Goal: Transaction & Acquisition: Purchase product/service

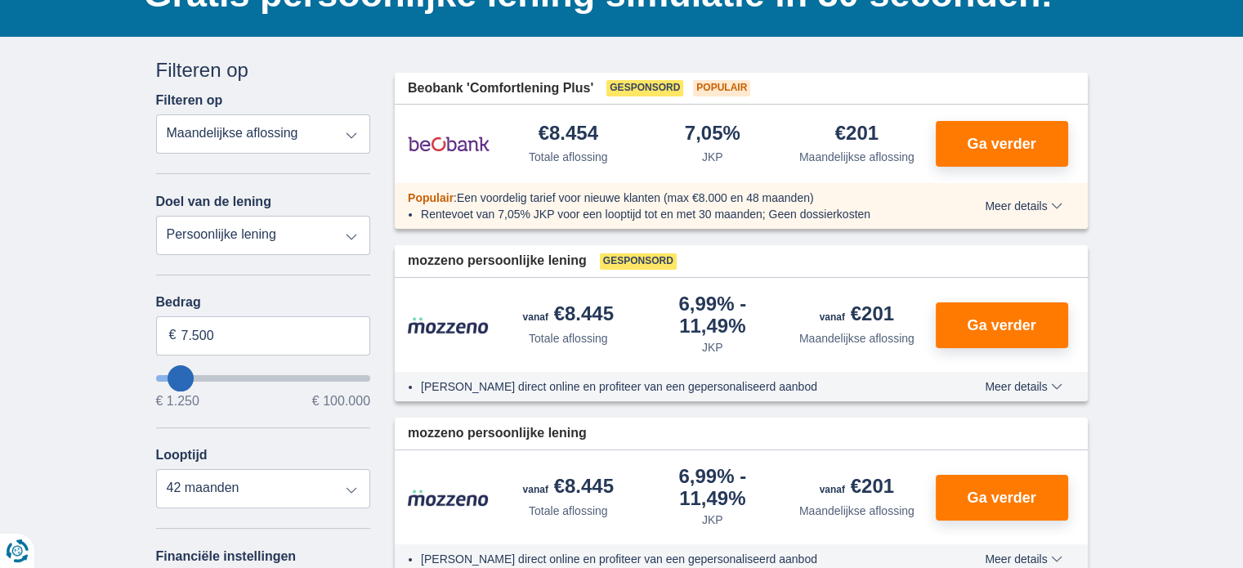
scroll to position [163, 0]
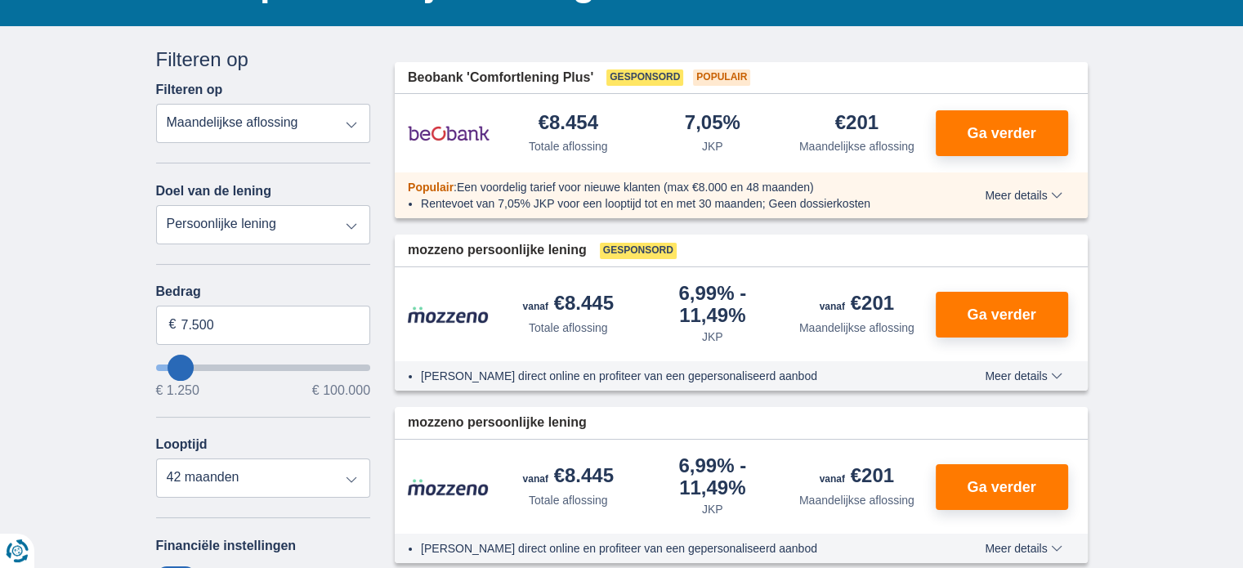
click at [352, 220] on select "Persoonlijke lening Auto Moto / fiets Mobilhome / caravan Renovatie Energie Sch…" at bounding box center [263, 224] width 215 height 39
select select "overdrafts"
click at [156, 205] on select "Persoonlijke lening Auto Moto / fiets Mobilhome / caravan Renovatie Energie Sch…" at bounding box center [263, 224] width 215 height 39
type input "2.000"
type input "2500"
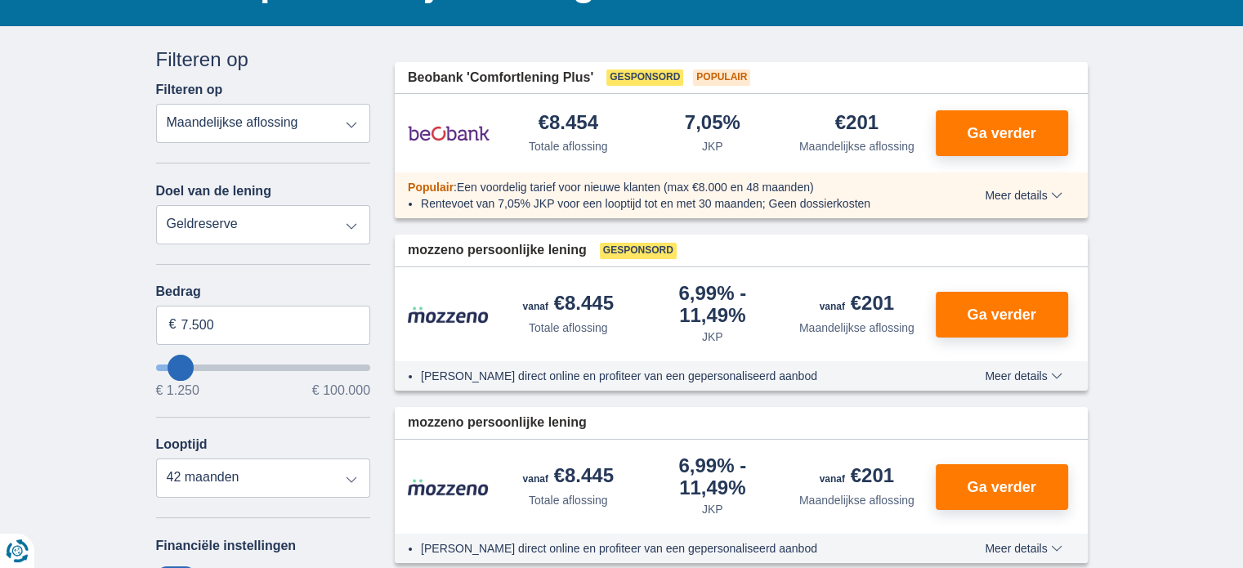
select select "24"
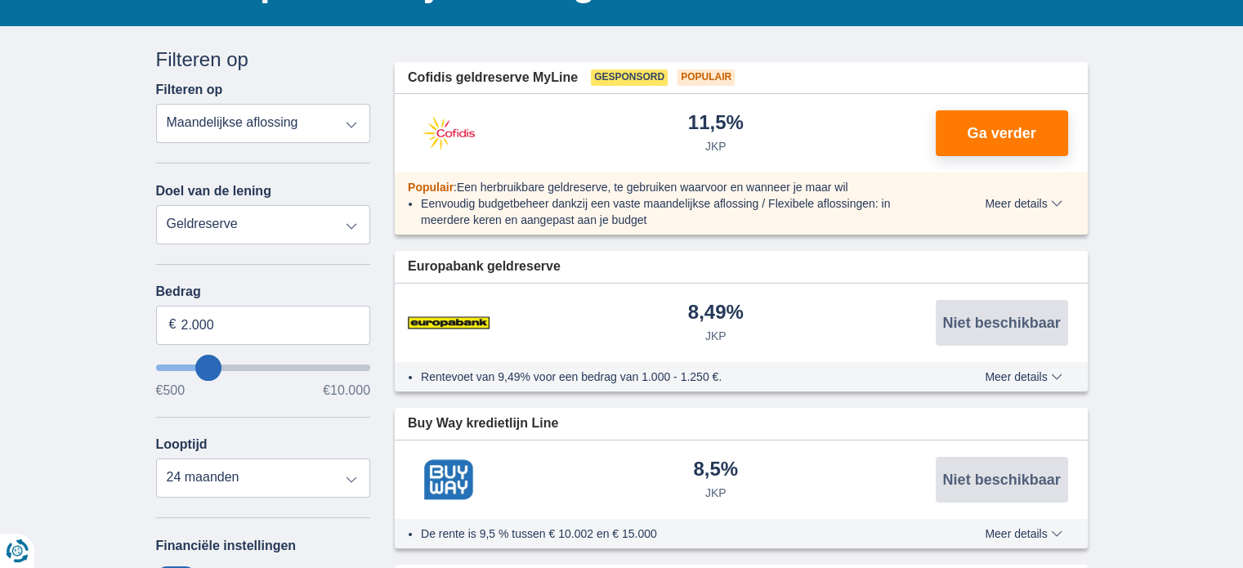
click at [353, 225] on select "Persoonlijke lening Auto Moto / fiets Mobilhome / caravan Renovatie Energie Sch…" at bounding box center [263, 224] width 215 height 39
select select "personalLoan"
click at [156, 205] on select "Persoonlijke lening Auto Moto / fiets Mobilhome / caravan Renovatie Energie Sch…" at bounding box center [263, 224] width 215 height 39
type input "7.500"
type input "7250"
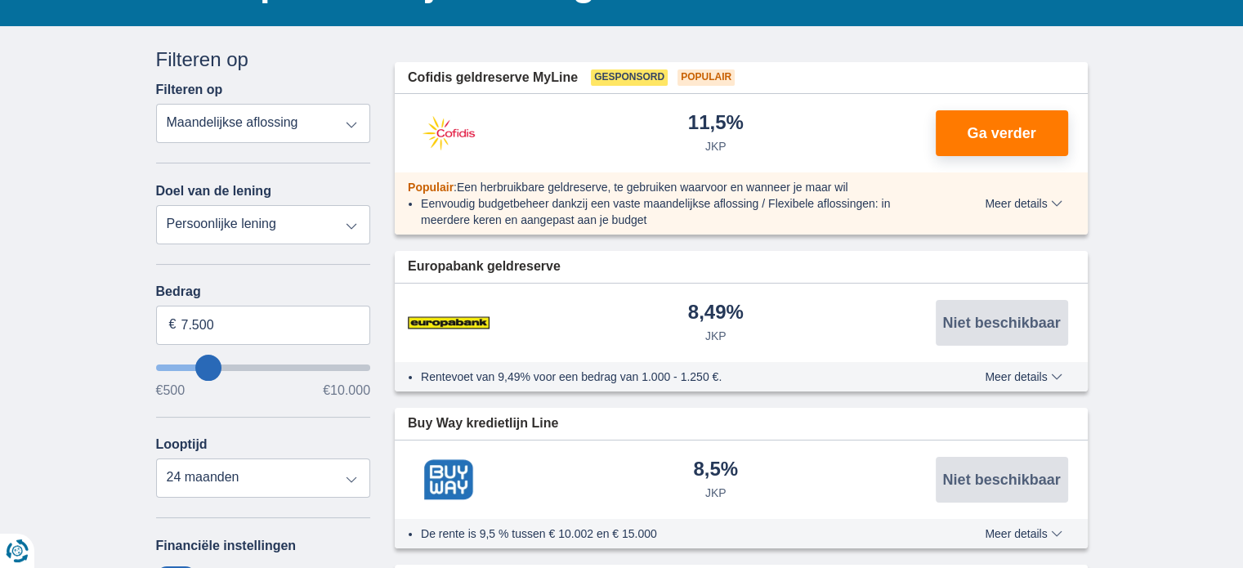
select select "42"
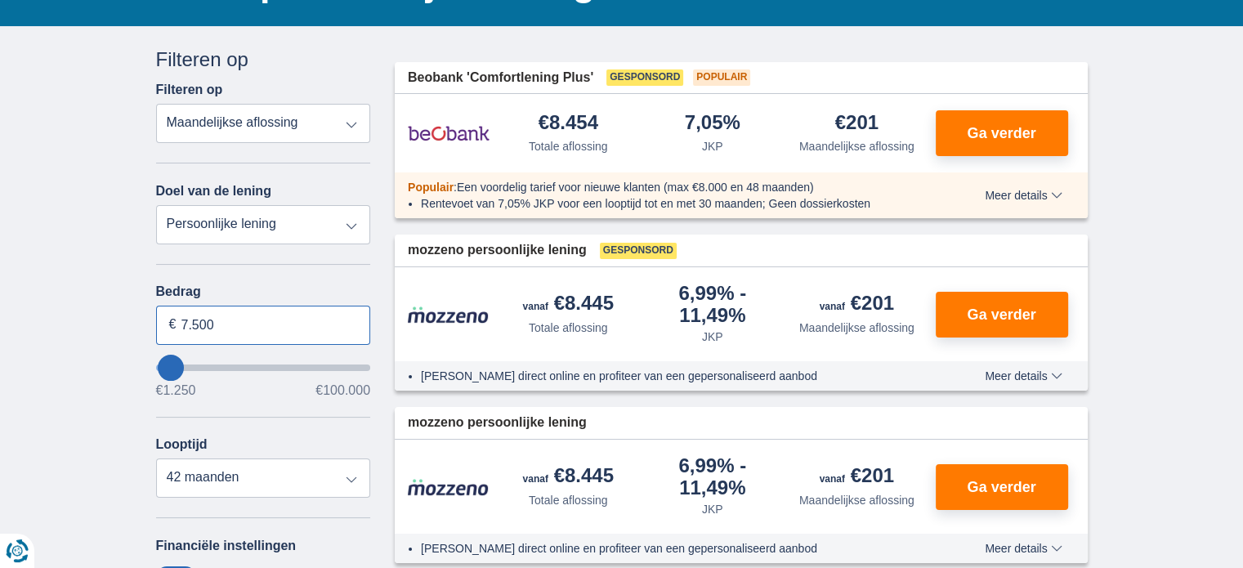
click at [239, 319] on input "7.500" at bounding box center [263, 325] width 215 height 39
type input "7"
type input "7.250"
select select "42"
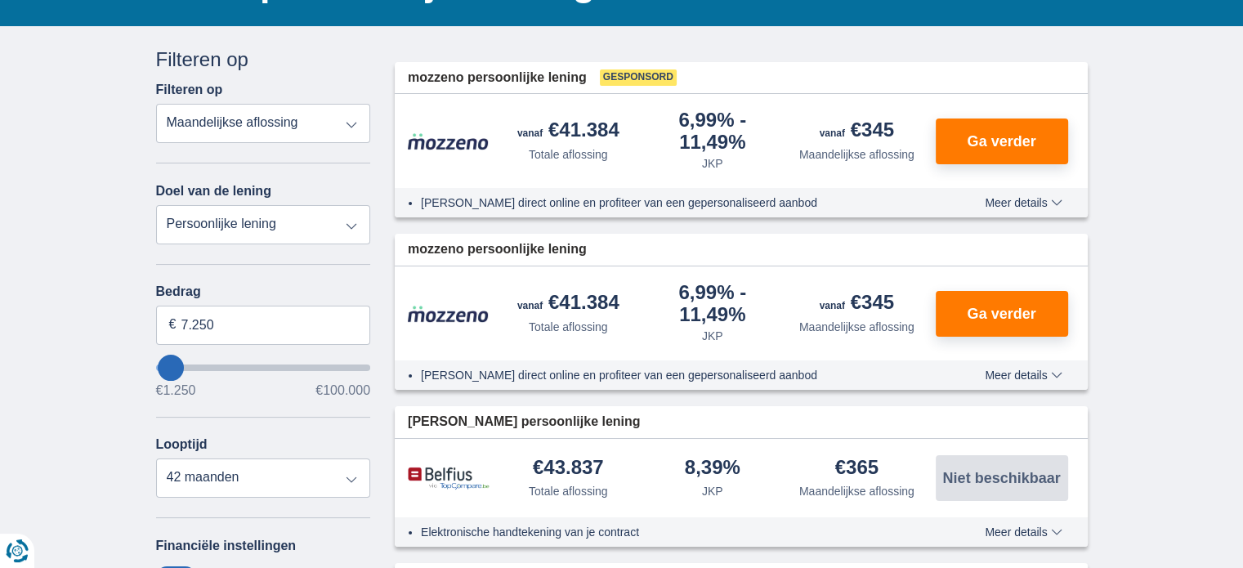
type input "8250"
type input "8.250"
select select "48"
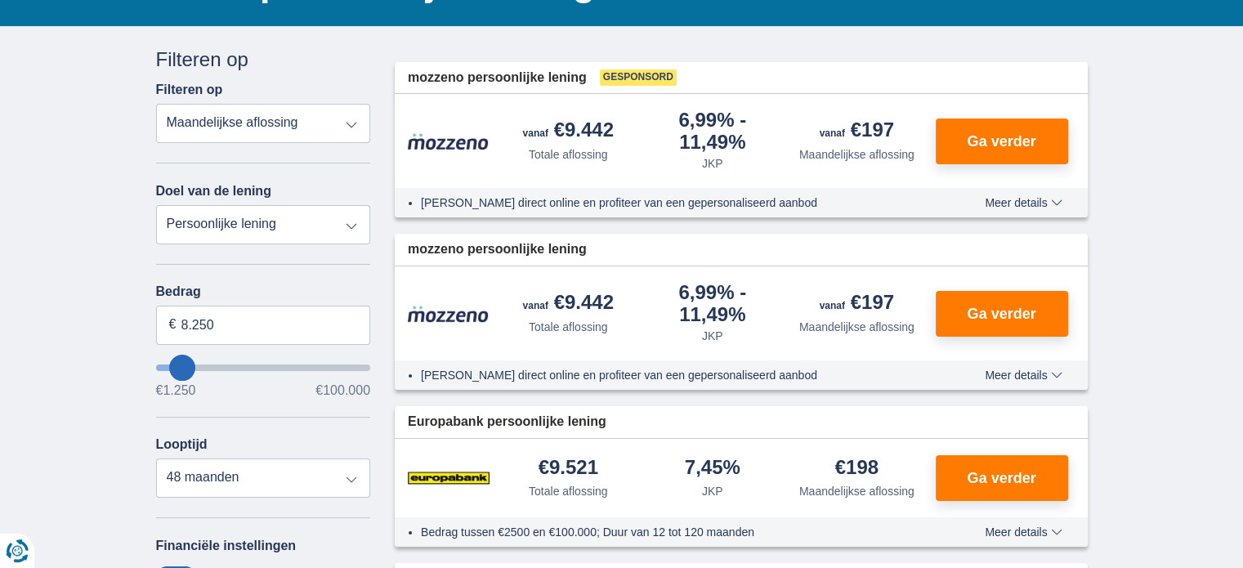
type input "9.250"
type input "10250"
type input "10.250"
select select "60"
type input "5.250"
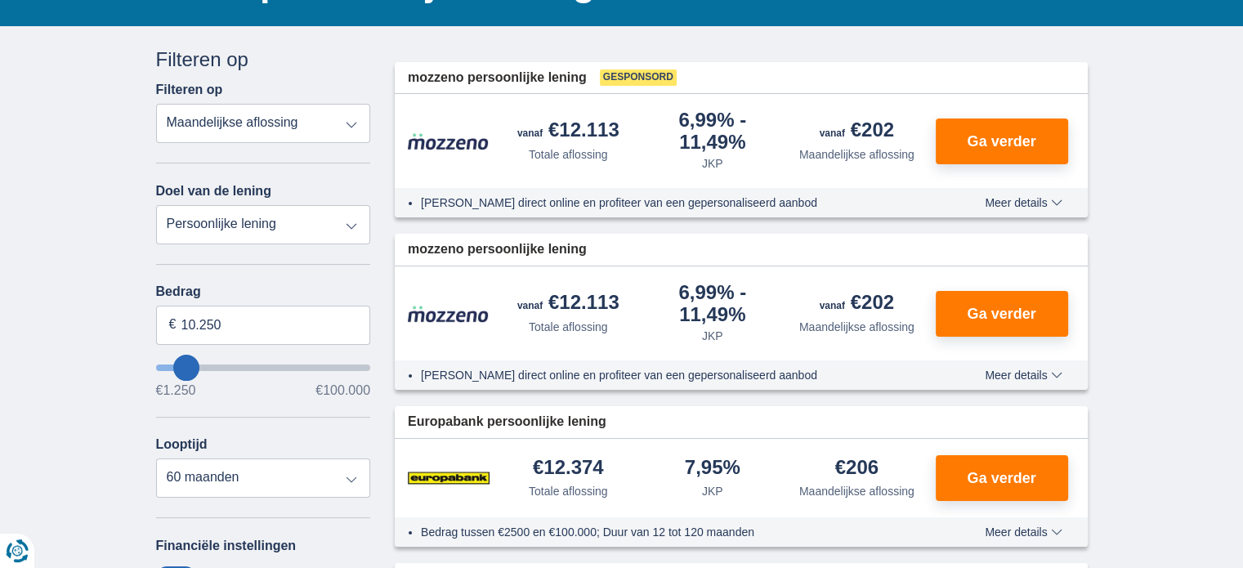
type input "5250"
select select "36"
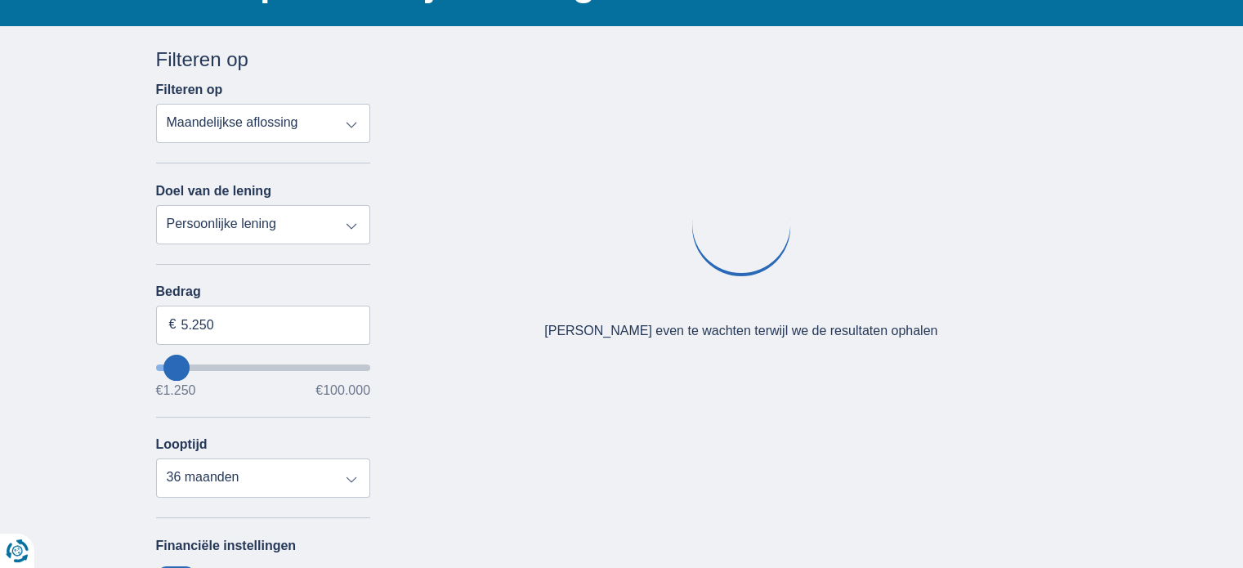
type input "7250"
type input "7.250"
select select "42"
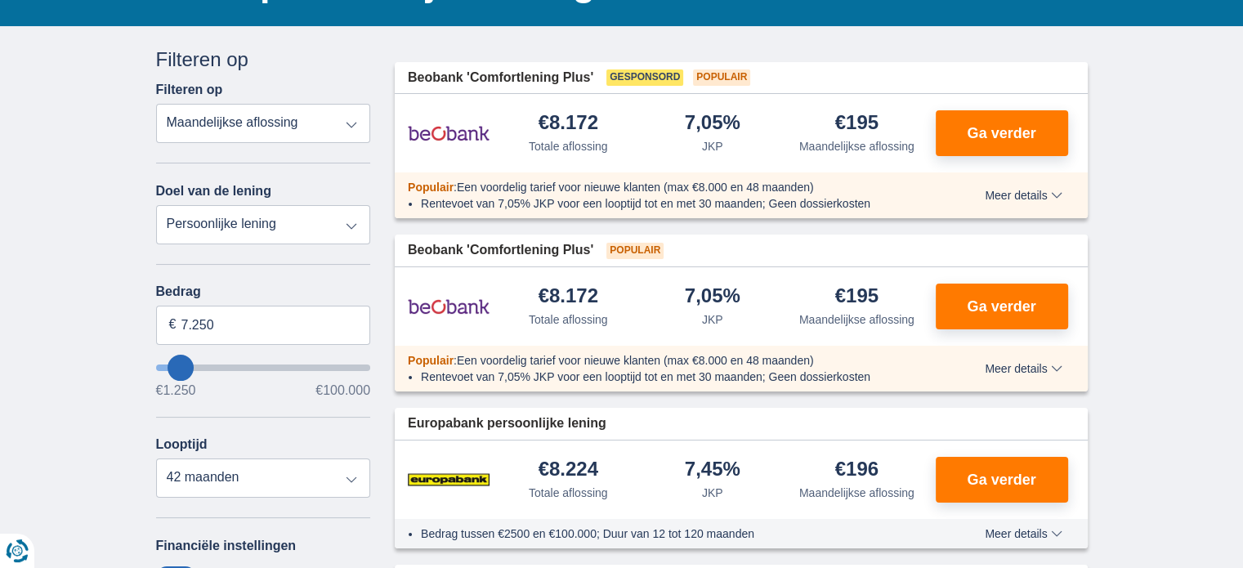
type input "30.250"
type input "30250"
type input "29.250"
type input "29250"
select select "120"
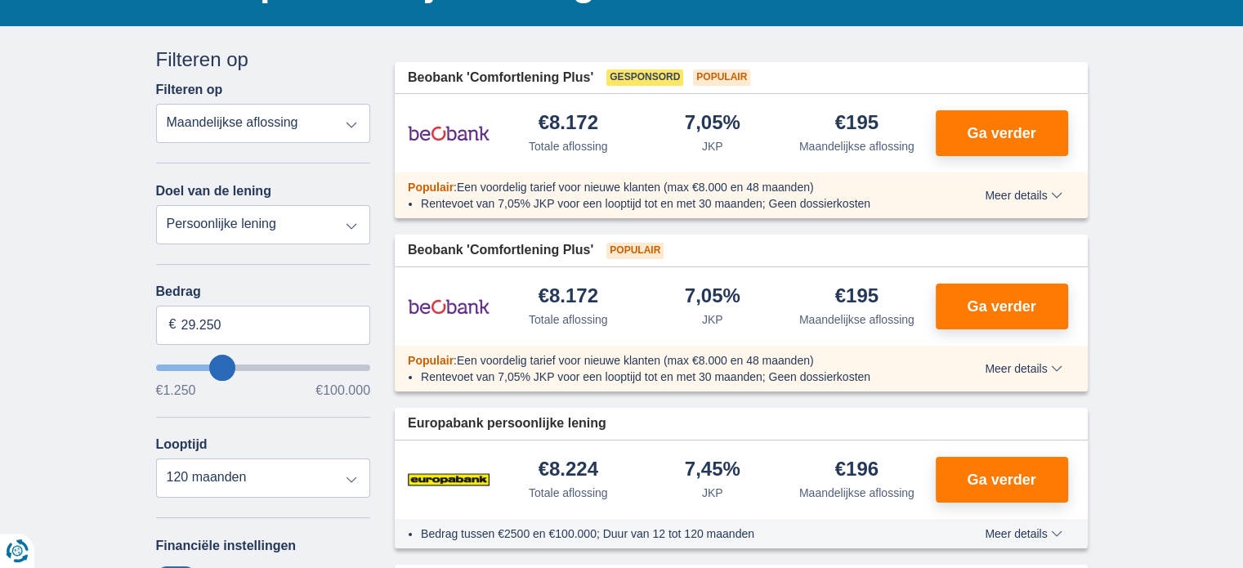
type input "28250"
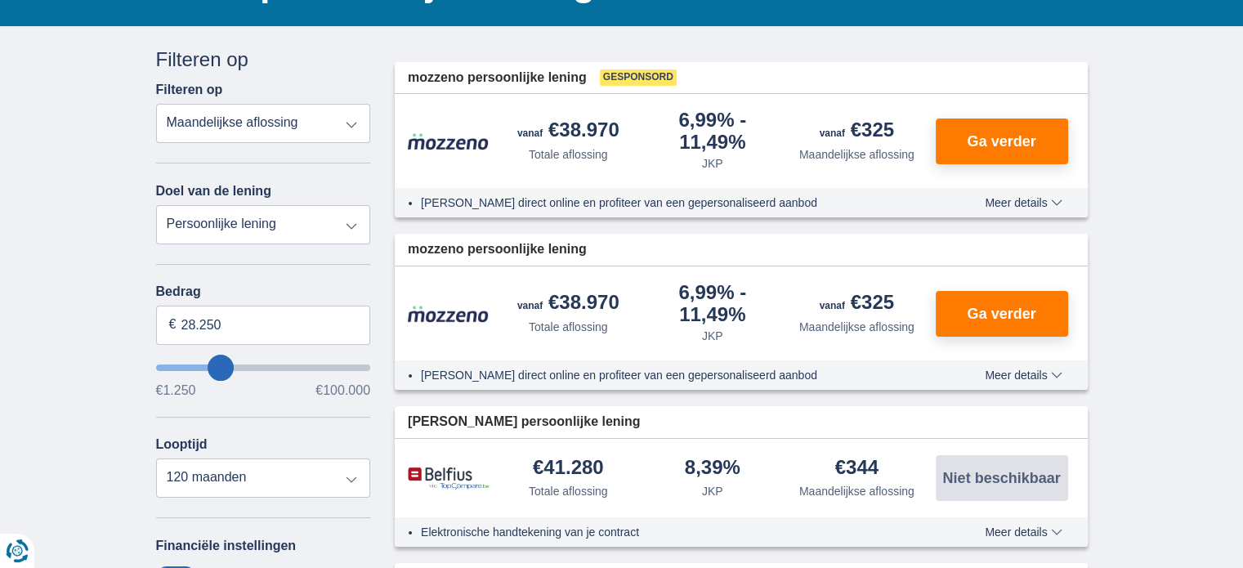
type input "41.250"
type input "41250"
type input "42.250"
type input "42250"
click at [247, 364] on input "wantToBorrow" at bounding box center [263, 367] width 215 height 7
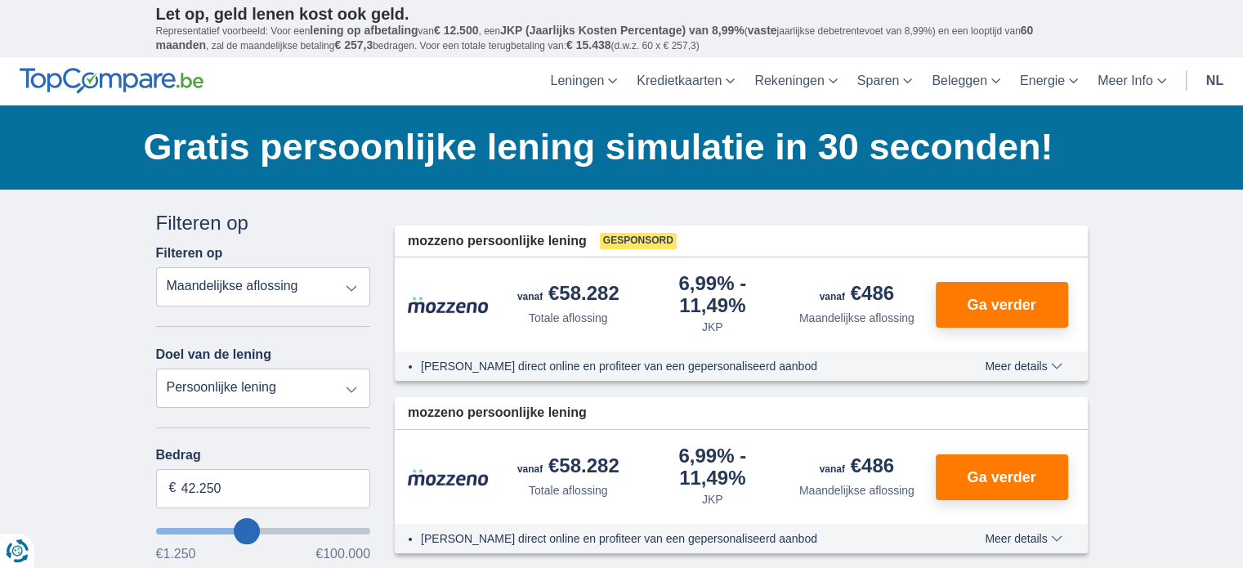
type input "26.250"
type input "26250"
click at [216, 528] on input "wantToBorrow" at bounding box center [263, 531] width 215 height 7
type input "33.250"
type input "33250"
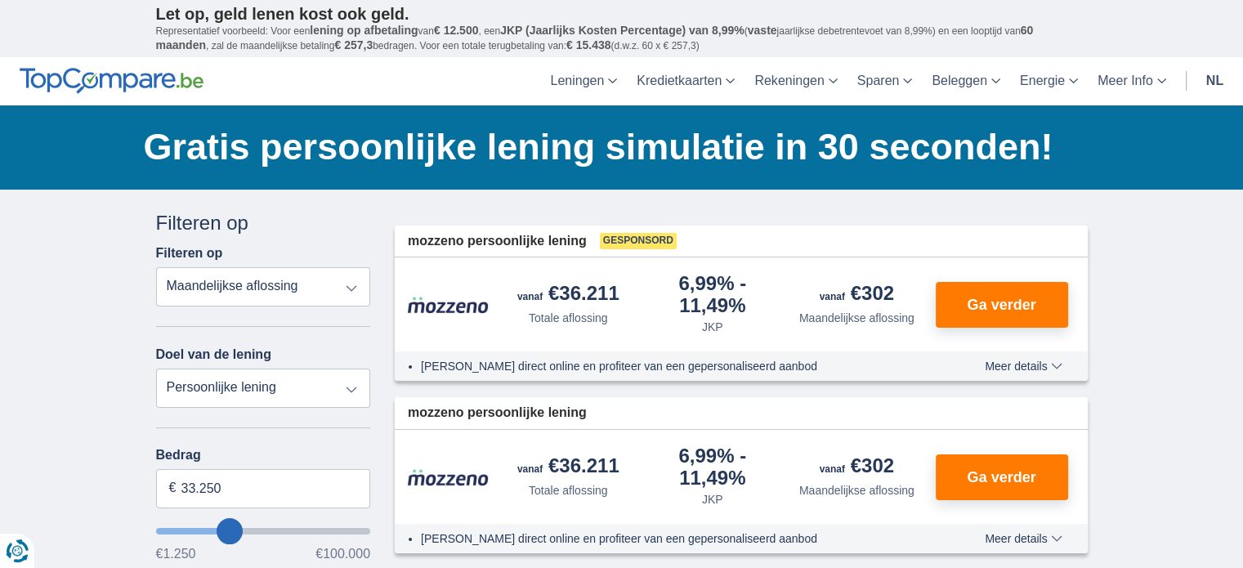
click at [230, 529] on input "wantToBorrow" at bounding box center [263, 531] width 215 height 7
click at [222, 528] on input "wantToBorrow" at bounding box center [263, 531] width 215 height 7
click at [219, 528] on input "wantToBorrow" at bounding box center [263, 531] width 215 height 7
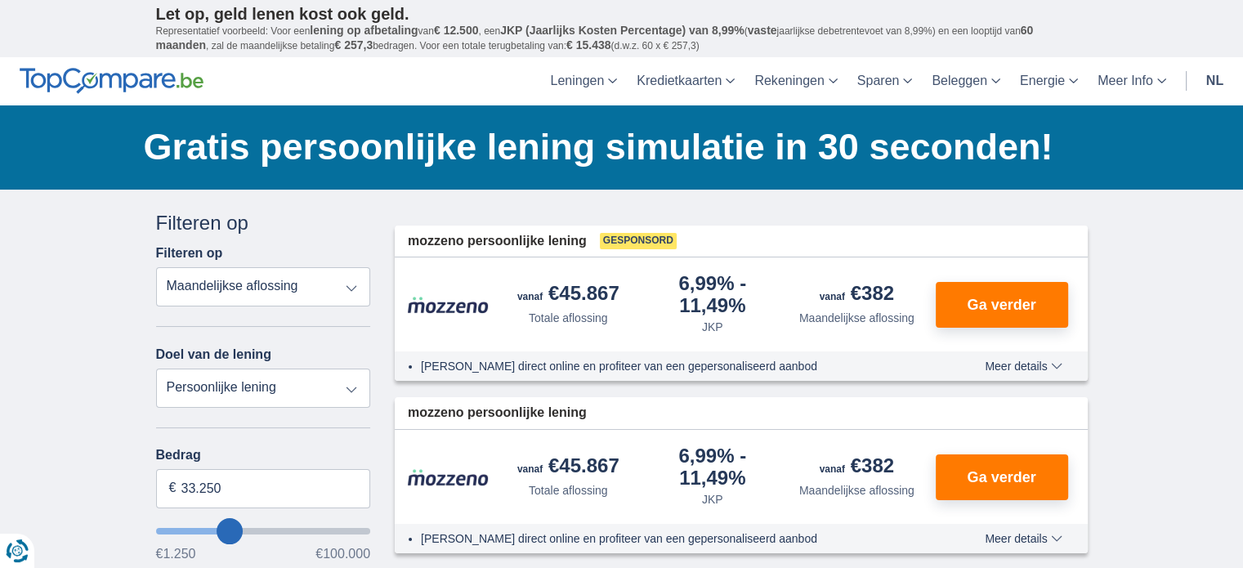
click at [217, 529] on input "wantToBorrow" at bounding box center [263, 531] width 215 height 7
type input "24.250"
type input "24250"
click at [212, 528] on input "wantToBorrow" at bounding box center [263, 531] width 215 height 7
type input "37.250"
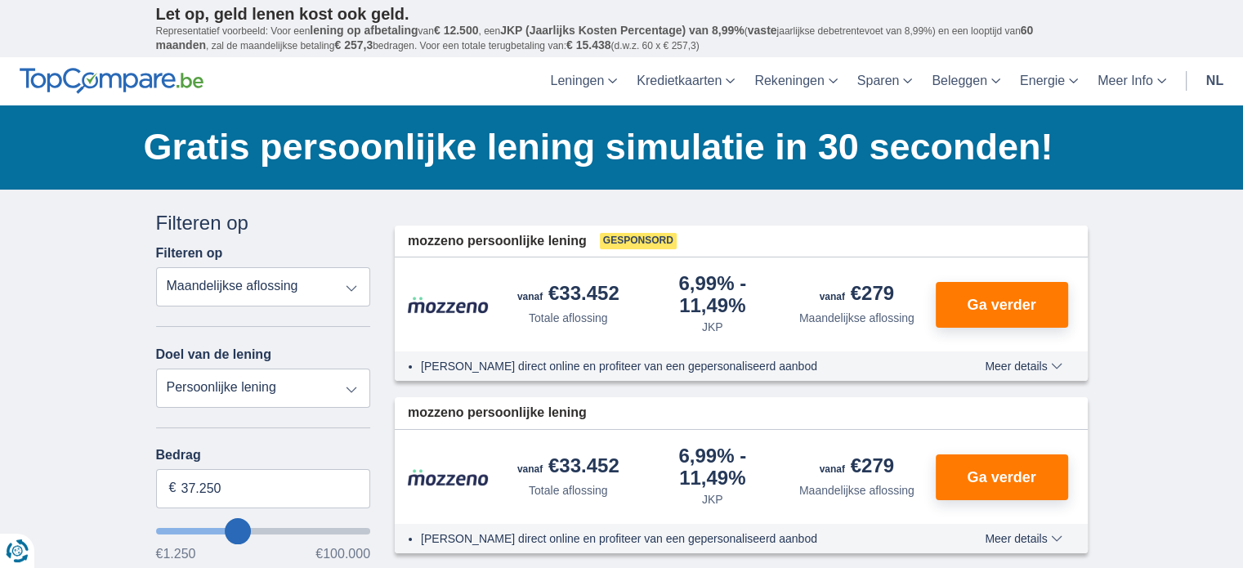
type input "37250"
click at [237, 528] on input "wantToBorrow" at bounding box center [263, 531] width 215 height 7
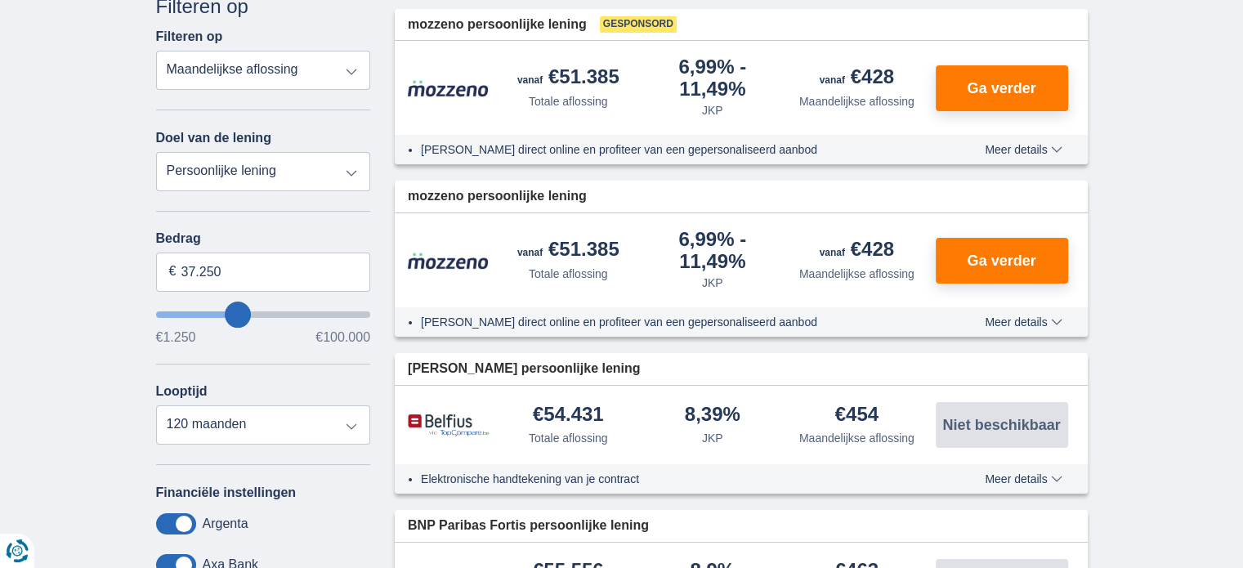
scroll to position [245, 0]
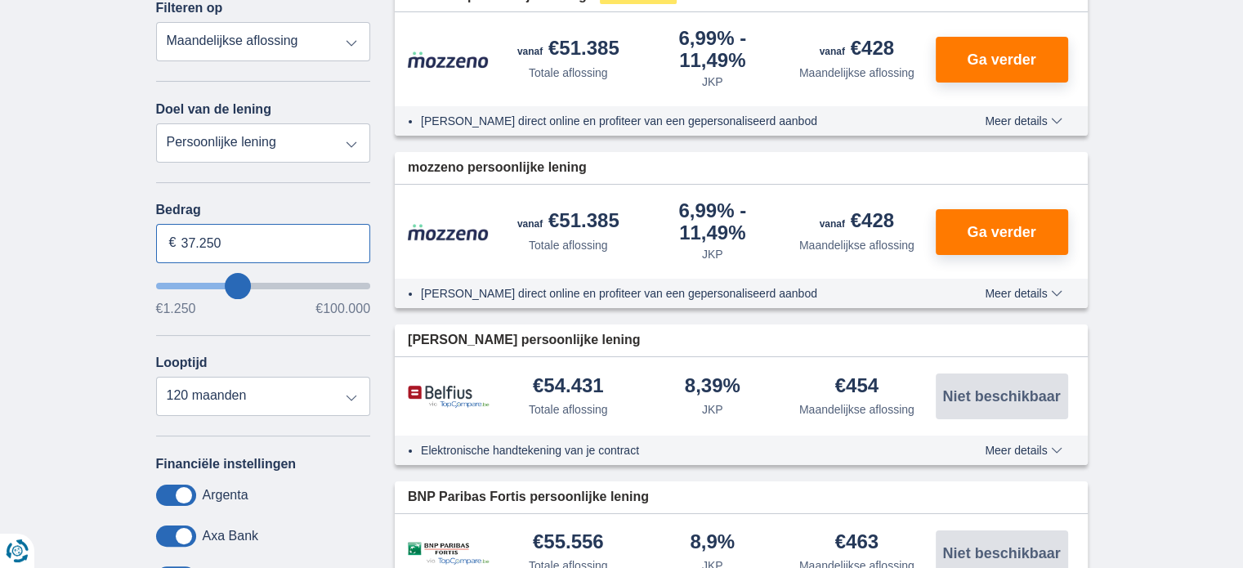
click at [241, 233] on input "37.250" at bounding box center [263, 243] width 215 height 39
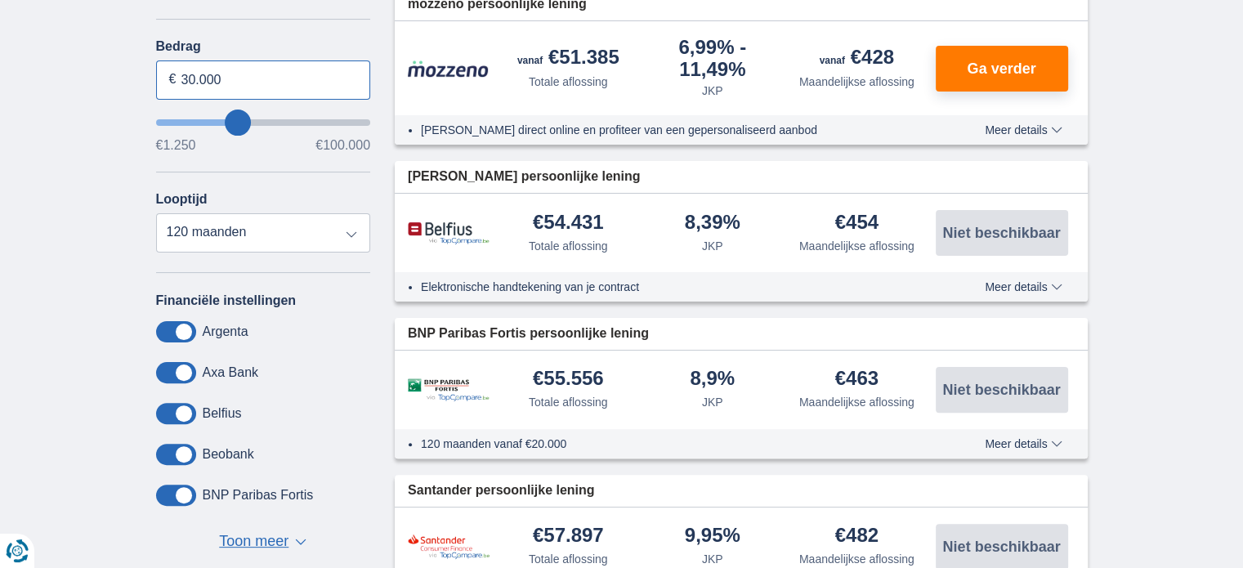
type input "30.000"
type input "30250"
select select "84"
click at [156, 213] on select "12 maanden 18 maanden 24 maanden 30 maanden 36 maanden 42 maanden 48 maanden 60…" at bounding box center [263, 232] width 215 height 39
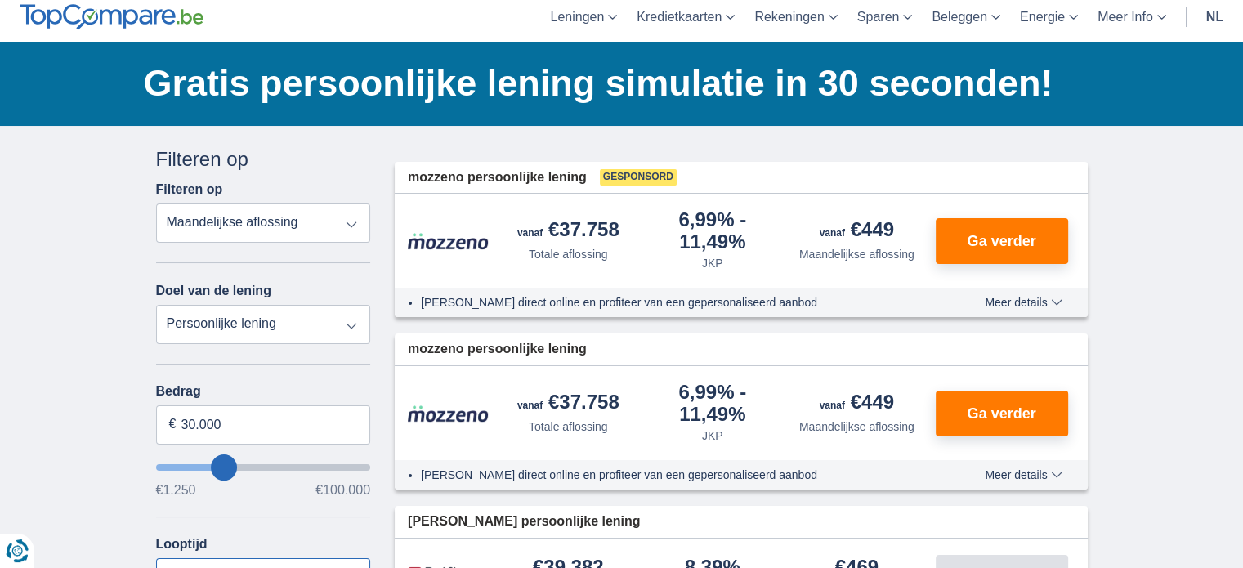
scroll to position [163, 0]
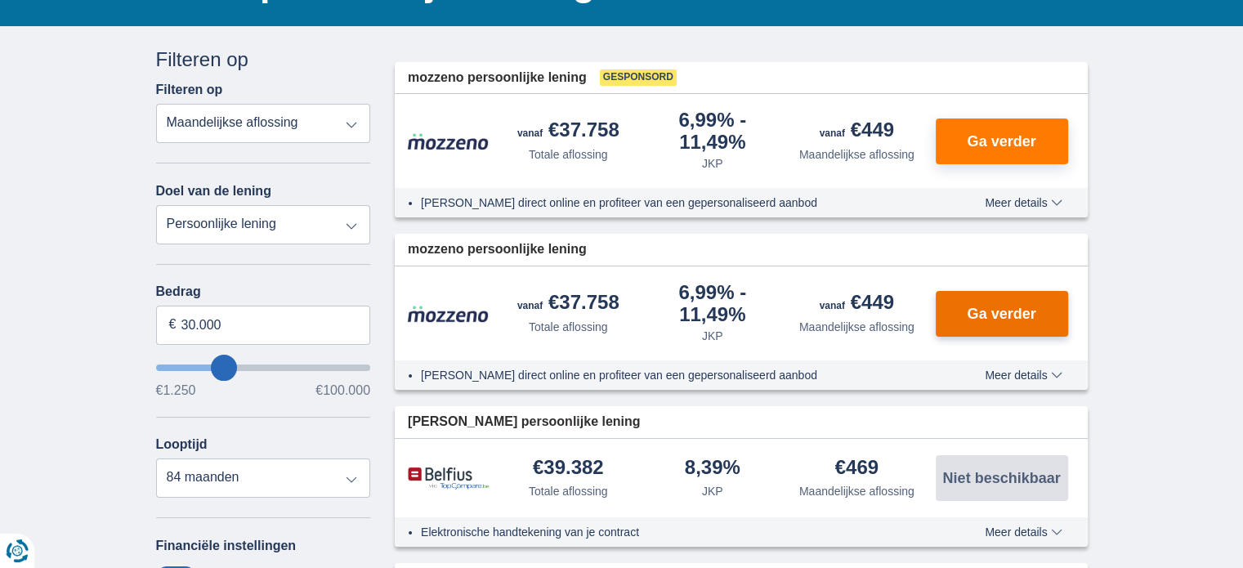
click at [1006, 311] on span "Ga verder" at bounding box center [1000, 313] width 69 height 15
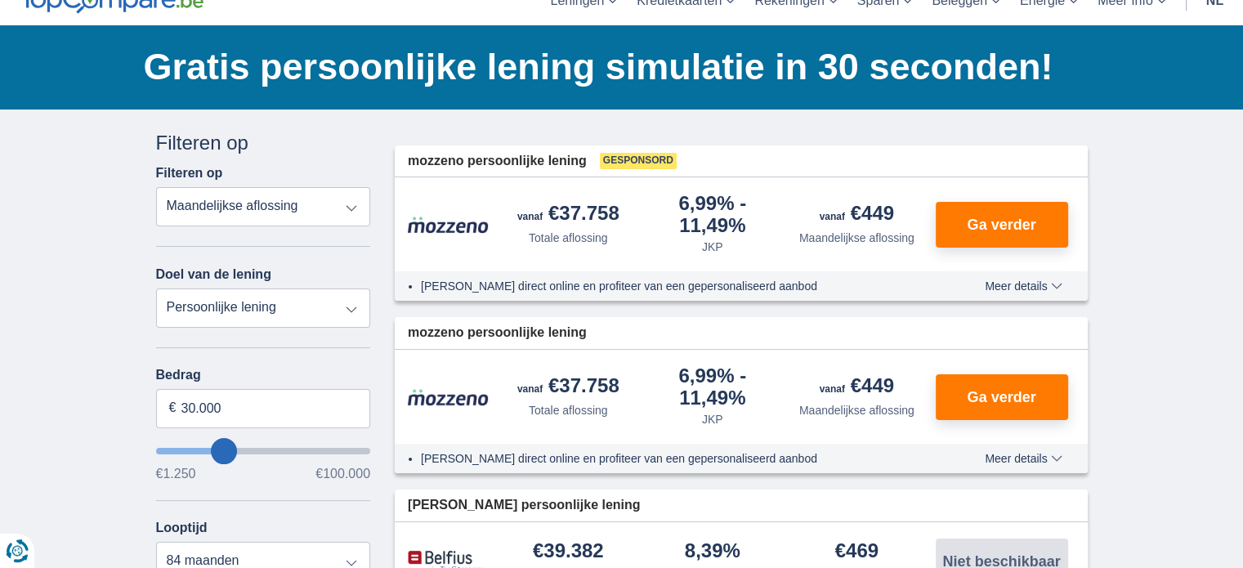
scroll to position [0, 0]
